Goal: Task Accomplishment & Management: Complete application form

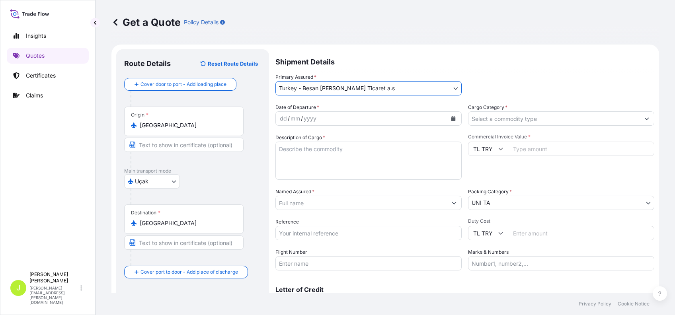
select select "Uçak"
select select "31861"
select select "15"
click at [80, 291] on icon at bounding box center [81, 288] width 2 height 6
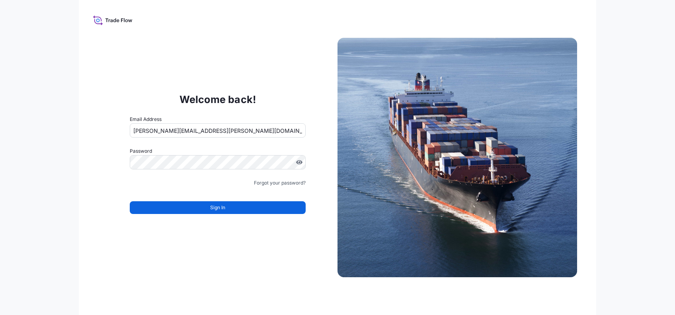
click at [187, 130] on input "[PERSON_NAME][EMAIL_ADDRESS][PERSON_NAME][DOMAIN_NAME]" at bounding box center [218, 130] width 176 height 14
click at [188, 130] on input "[PERSON_NAME][EMAIL_ADDRESS][PERSON_NAME][DOMAIN_NAME]" at bounding box center [218, 130] width 176 height 14
click at [188, 129] on input "[PERSON_NAME][EMAIL_ADDRESS][PERSON_NAME][DOMAIN_NAME]" at bounding box center [218, 130] width 176 height 14
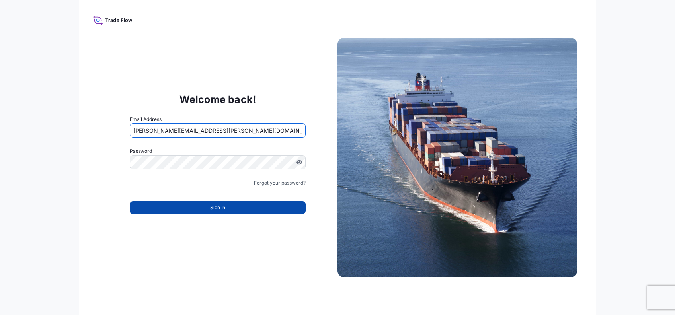
type input "[PERSON_NAME][EMAIL_ADDRESS][PERSON_NAME][DOMAIN_NAME]"
click at [184, 210] on button "Sign In" at bounding box center [218, 207] width 176 height 13
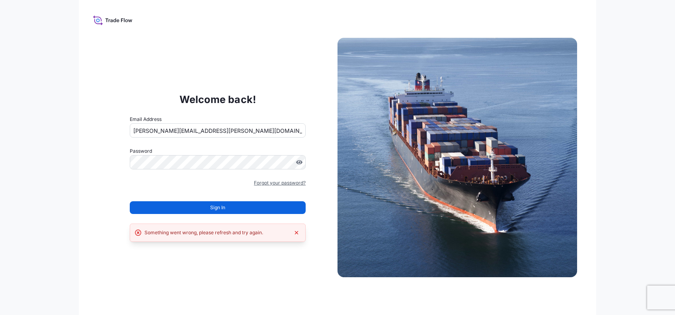
click at [267, 180] on link "Forgot your password?" at bounding box center [280, 183] width 52 height 8
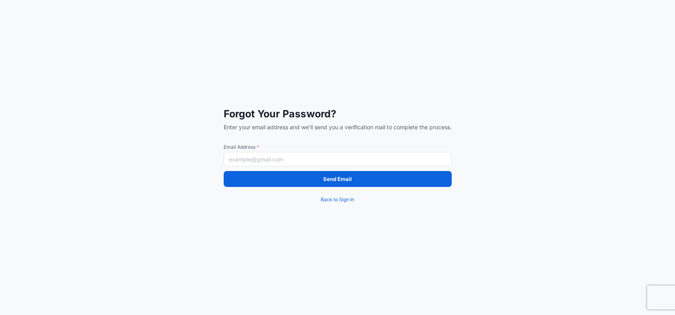
click at [264, 158] on input "Email Address *" at bounding box center [338, 159] width 228 height 14
paste input "[PERSON_NAME][EMAIL_ADDRESS][PERSON_NAME][DOMAIN_NAME]"
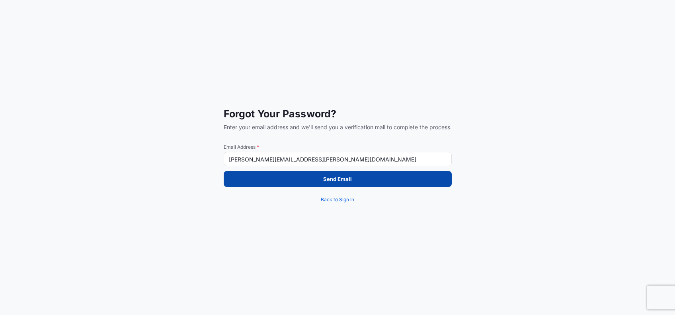
type input "[PERSON_NAME][EMAIL_ADDRESS][PERSON_NAME][DOMAIN_NAME]"
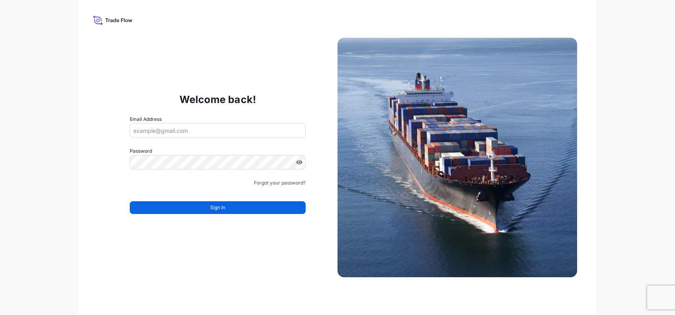
type input "[PERSON_NAME][EMAIL_ADDRESS][PERSON_NAME][DOMAIN_NAME]"
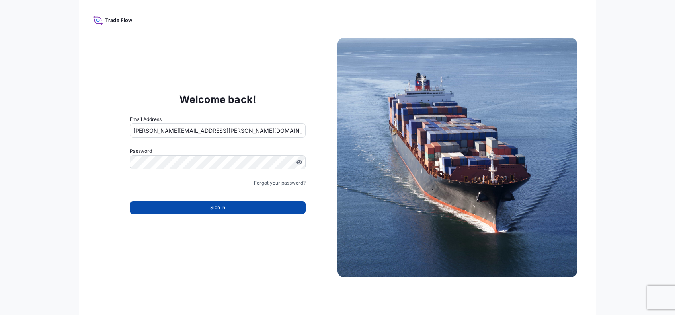
click at [190, 208] on button "Sign In" at bounding box center [218, 207] width 176 height 13
